Goal: Check status: Check status

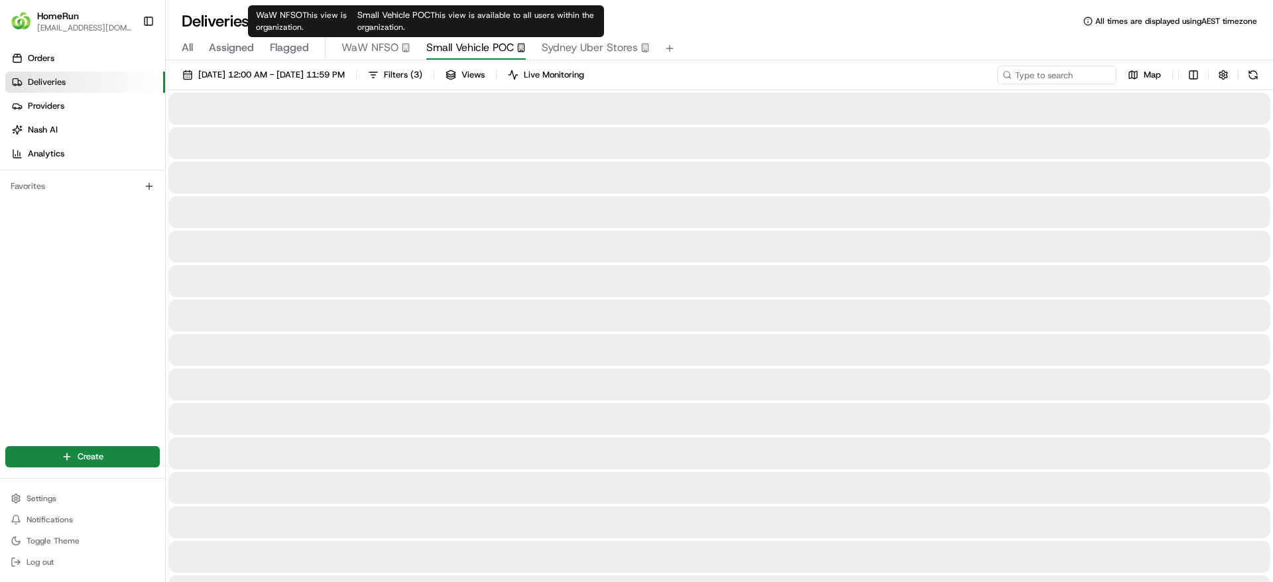
click at [450, 42] on span "Small Vehicle POC" at bounding box center [470, 48] width 88 height 16
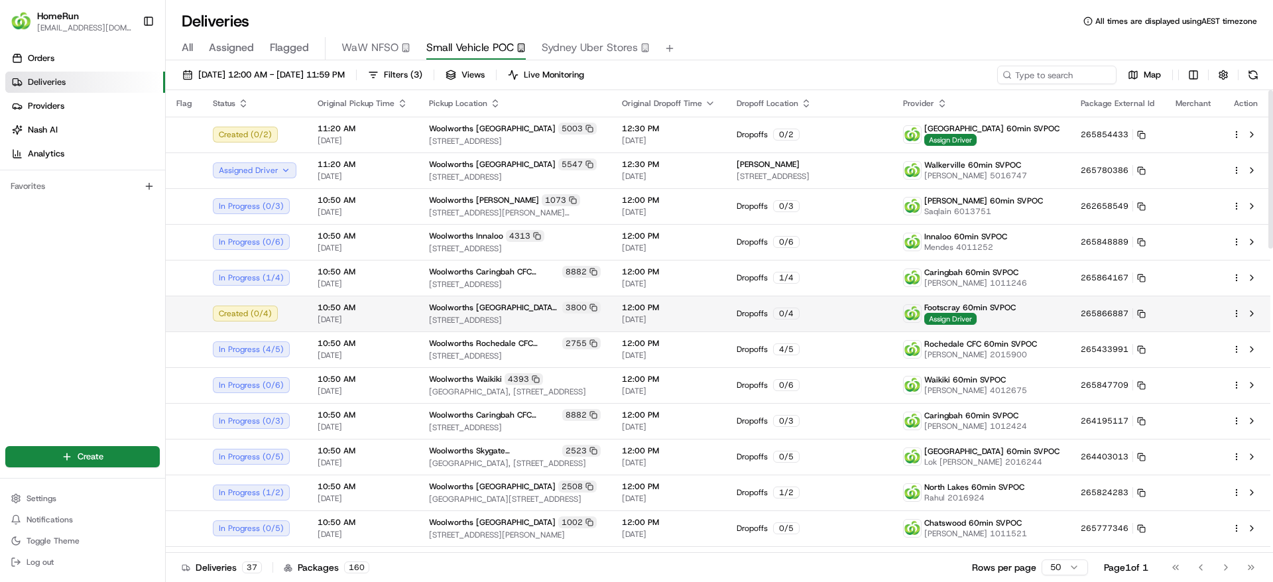
click at [836, 311] on div "Dropoffs 0 / 4" at bounding box center [809, 314] width 145 height 12
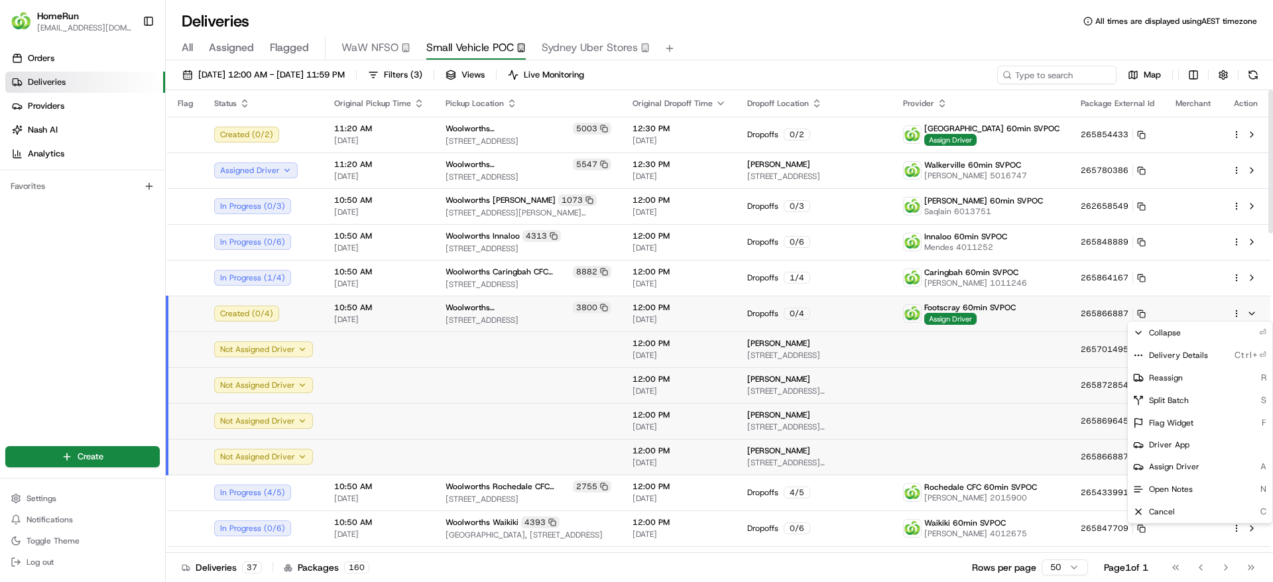
click at [1239, 310] on html "HomeRun jpinekubica1@woolworths.com.au Toggle Sidebar Orders Deliveries Provide…" at bounding box center [636, 291] width 1273 height 582
